Goal: Find specific page/section: Find specific page/section

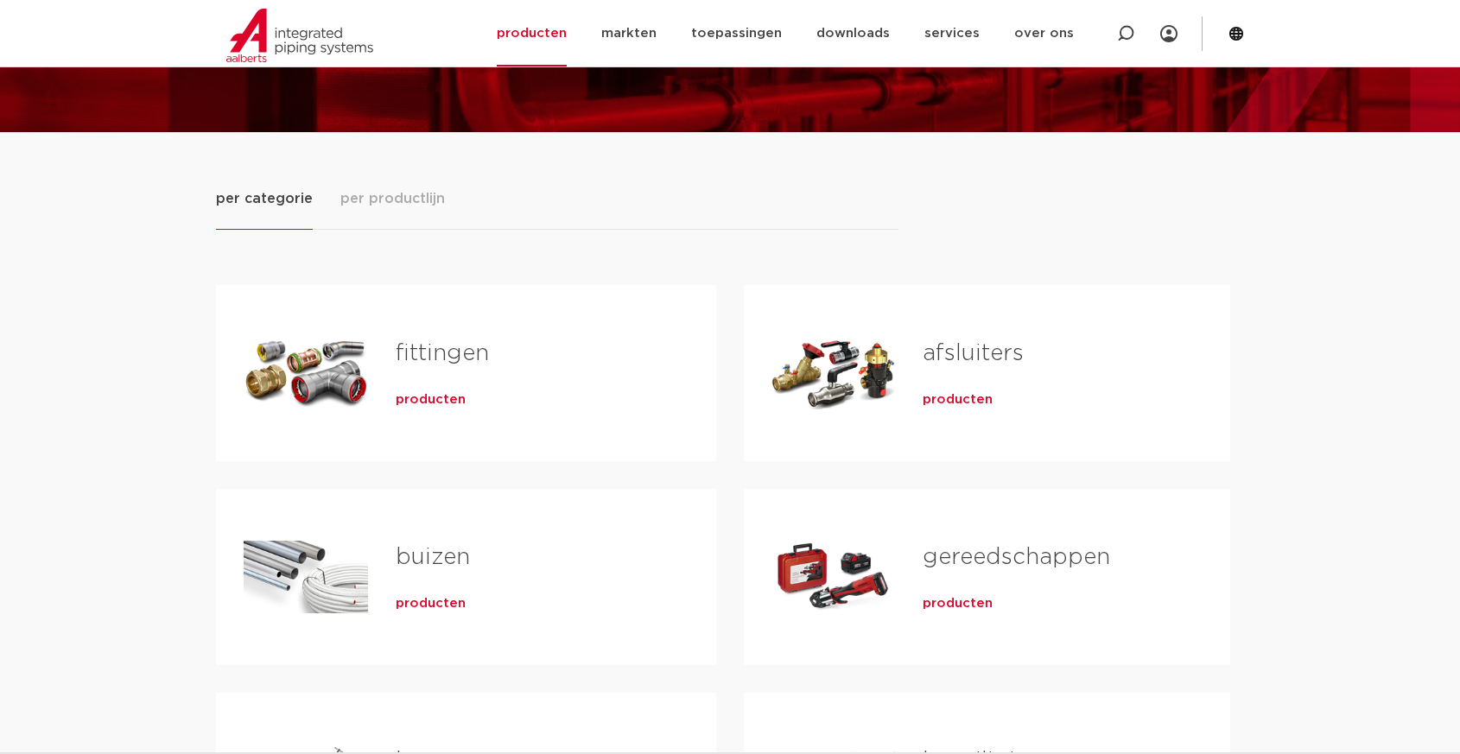
scroll to position [173, 0]
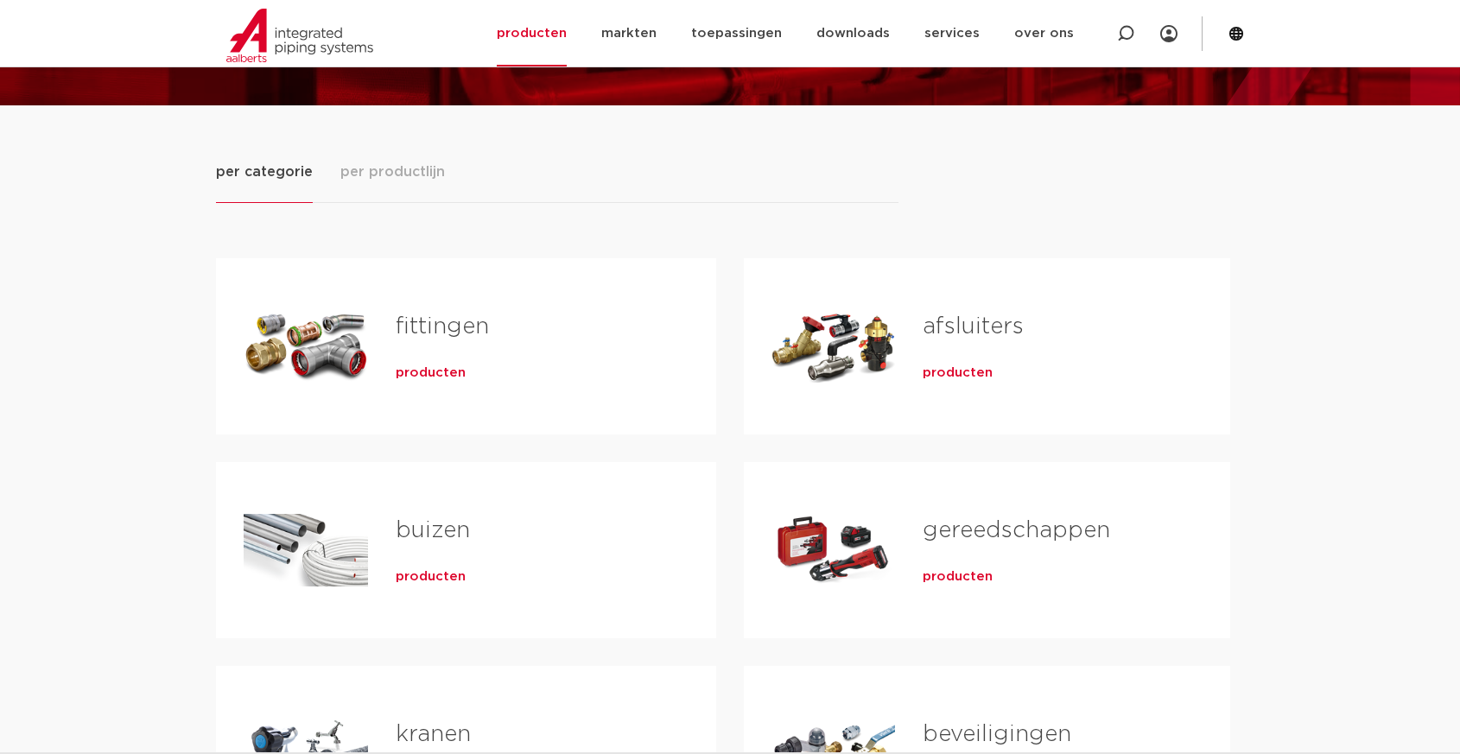
click at [436, 340] on h2 "fittingen" at bounding box center [528, 331] width 265 height 40
click at [438, 368] on span "producten" at bounding box center [431, 373] width 70 height 17
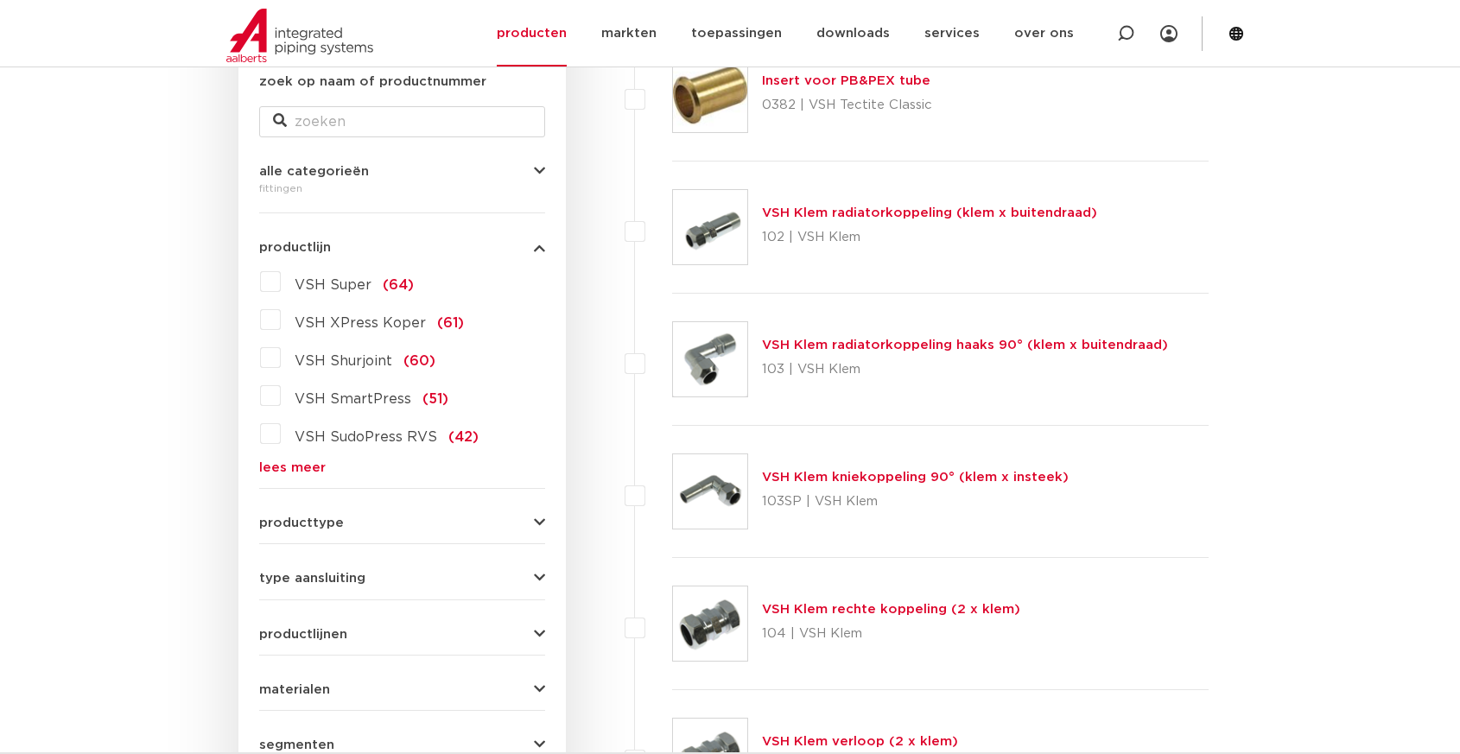
scroll to position [346, 0]
click at [281, 435] on label "VSH SudoPress RVS (42)" at bounding box center [380, 433] width 198 height 28
click at [0, 0] on input "VSH SudoPress RVS (42)" at bounding box center [0, 0] width 0 height 0
